Goal: Entertainment & Leisure: Consume media (video, audio)

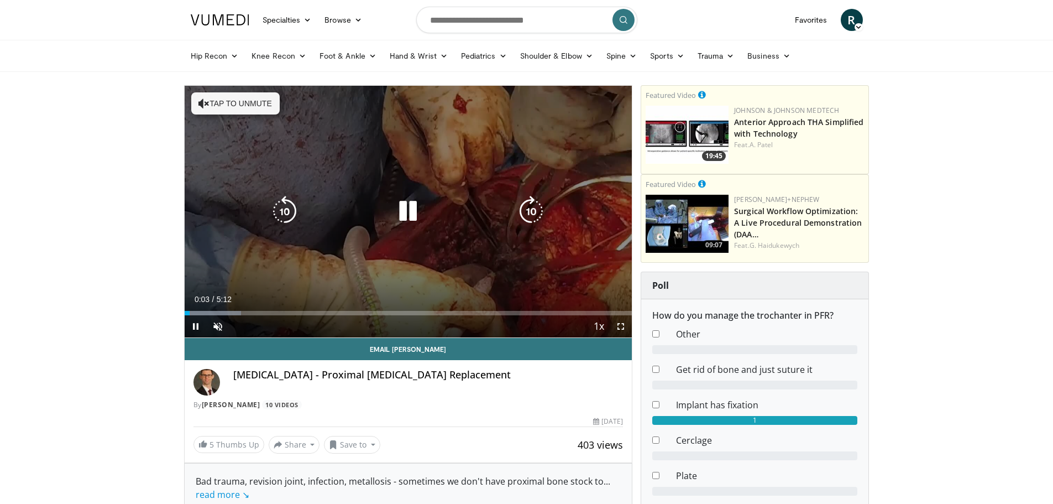
click at [205, 101] on icon "Video Player" at bounding box center [204, 103] width 11 height 11
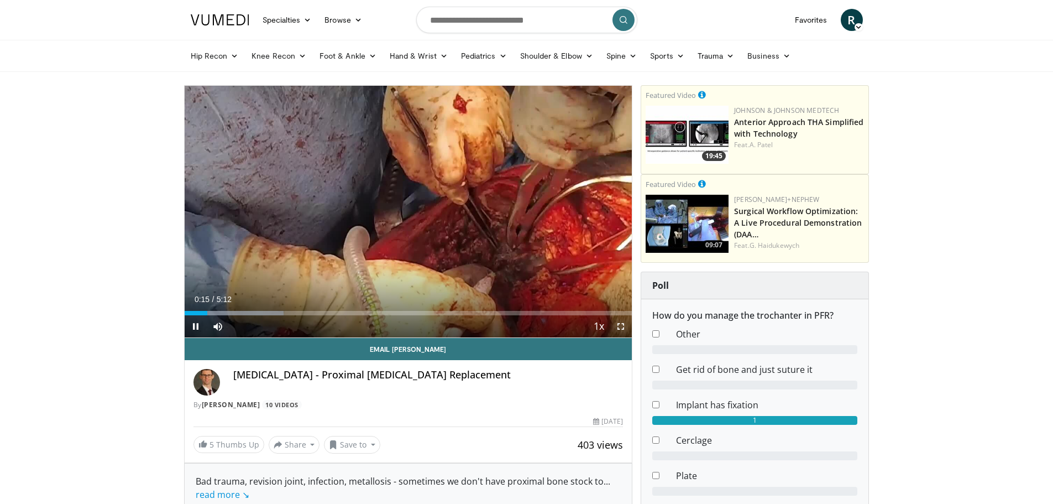
click at [620, 325] on span "Video Player" at bounding box center [621, 326] width 22 height 22
